Goal: Check status

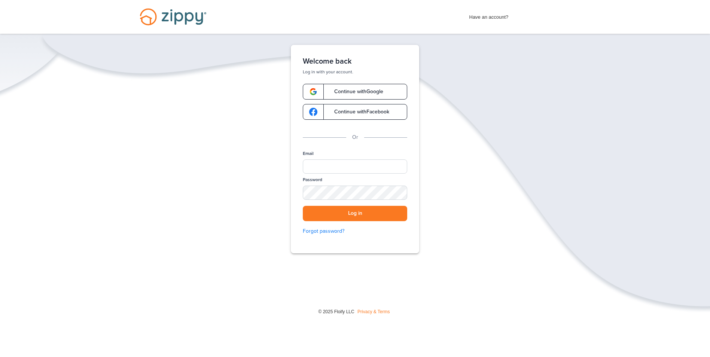
click at [352, 88] on link "Continue with Google" at bounding box center [355, 92] width 104 height 16
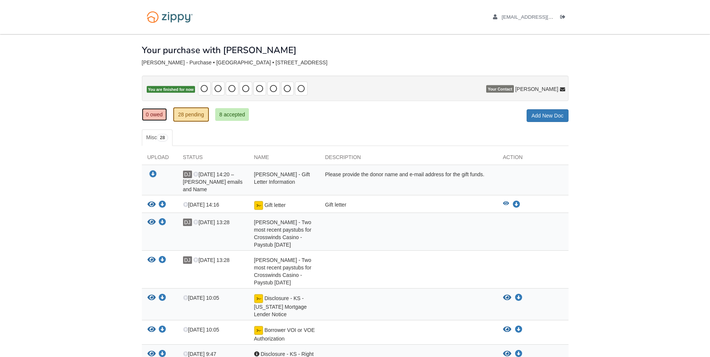
click at [162, 117] on link "0 owed" at bounding box center [154, 114] width 25 height 13
